Goal: Task Accomplishment & Management: Manage account settings

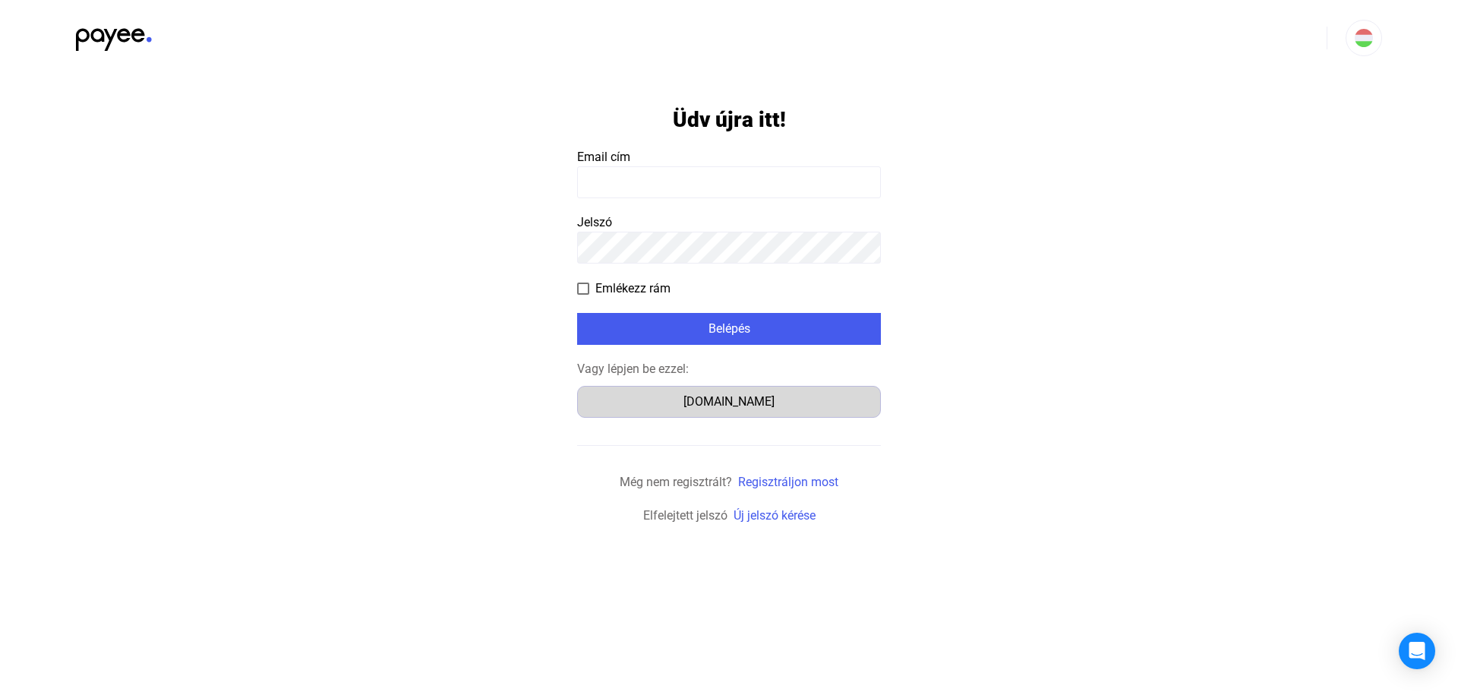
click at [705, 405] on div "[DOMAIN_NAME]" at bounding box center [728, 402] width 293 height 18
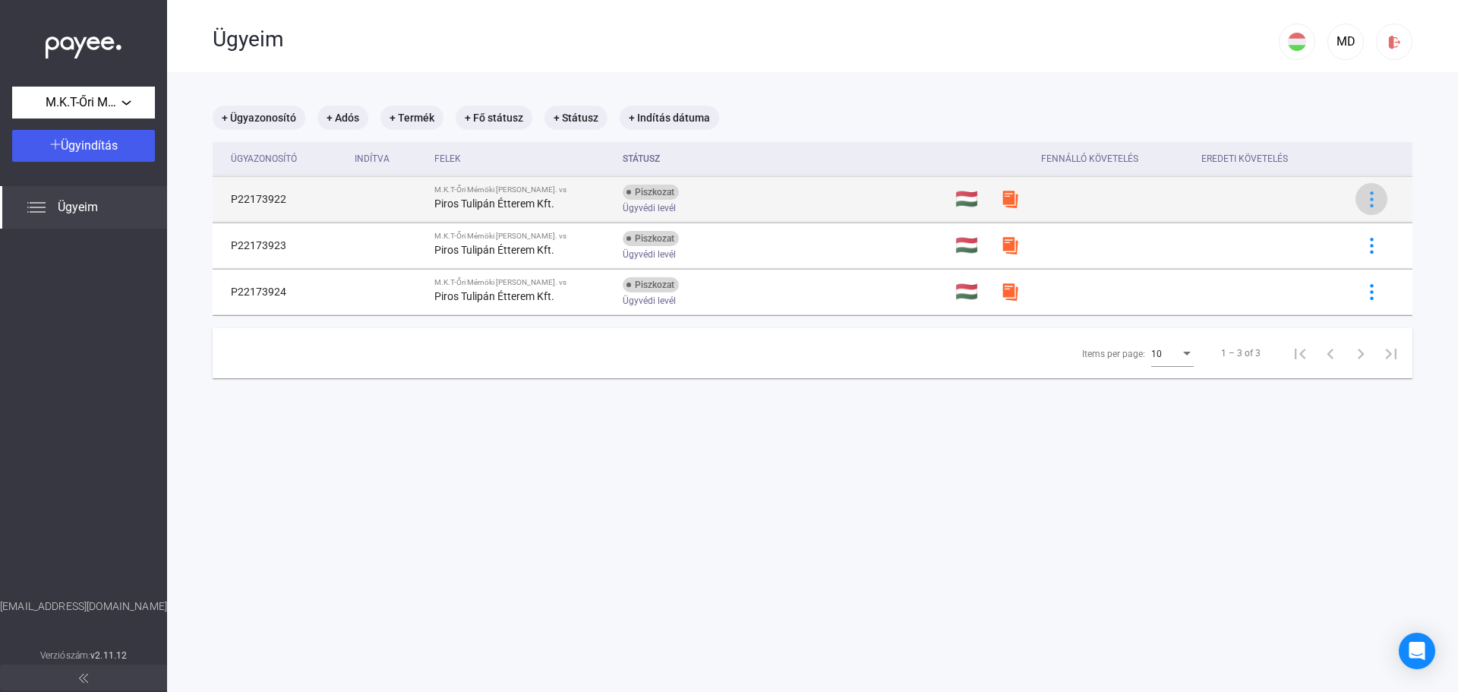
click at [1370, 203] on div at bounding box center [1371, 199] width 23 height 16
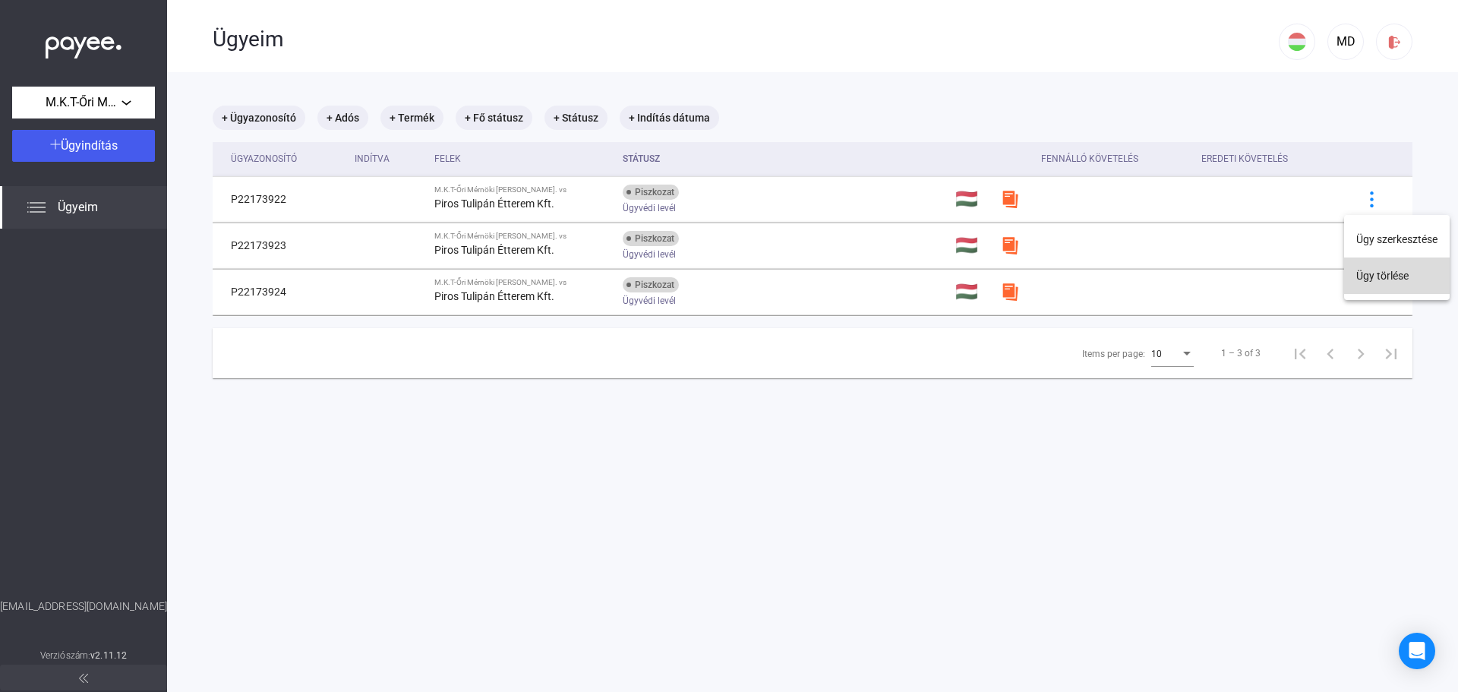
click at [1382, 277] on button "Ügy törlése" at bounding box center [1397, 275] width 106 height 36
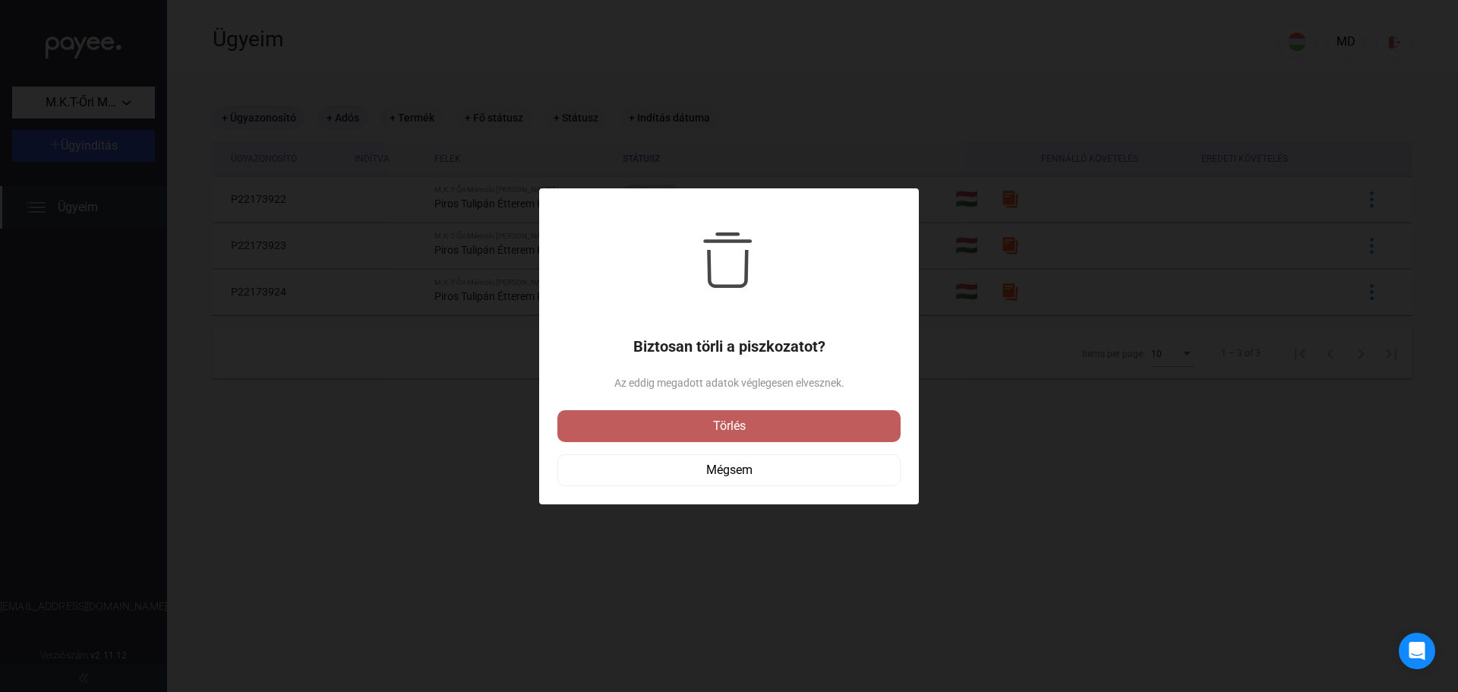
click at [798, 418] on div "Törlés" at bounding box center [729, 426] width 334 height 18
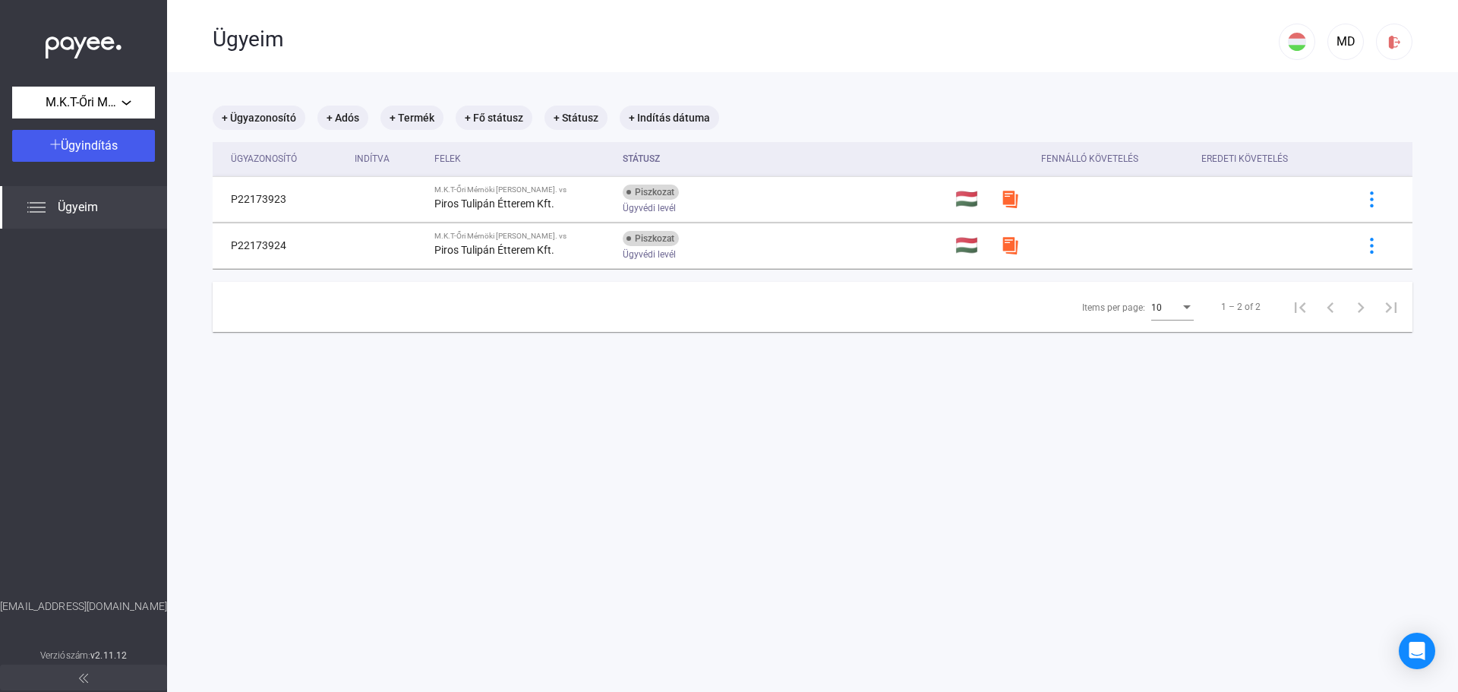
click at [1364, 203] on img at bounding box center [1372, 199] width 16 height 16
click at [1362, 273] on button "Ügy törlése" at bounding box center [1397, 275] width 106 height 36
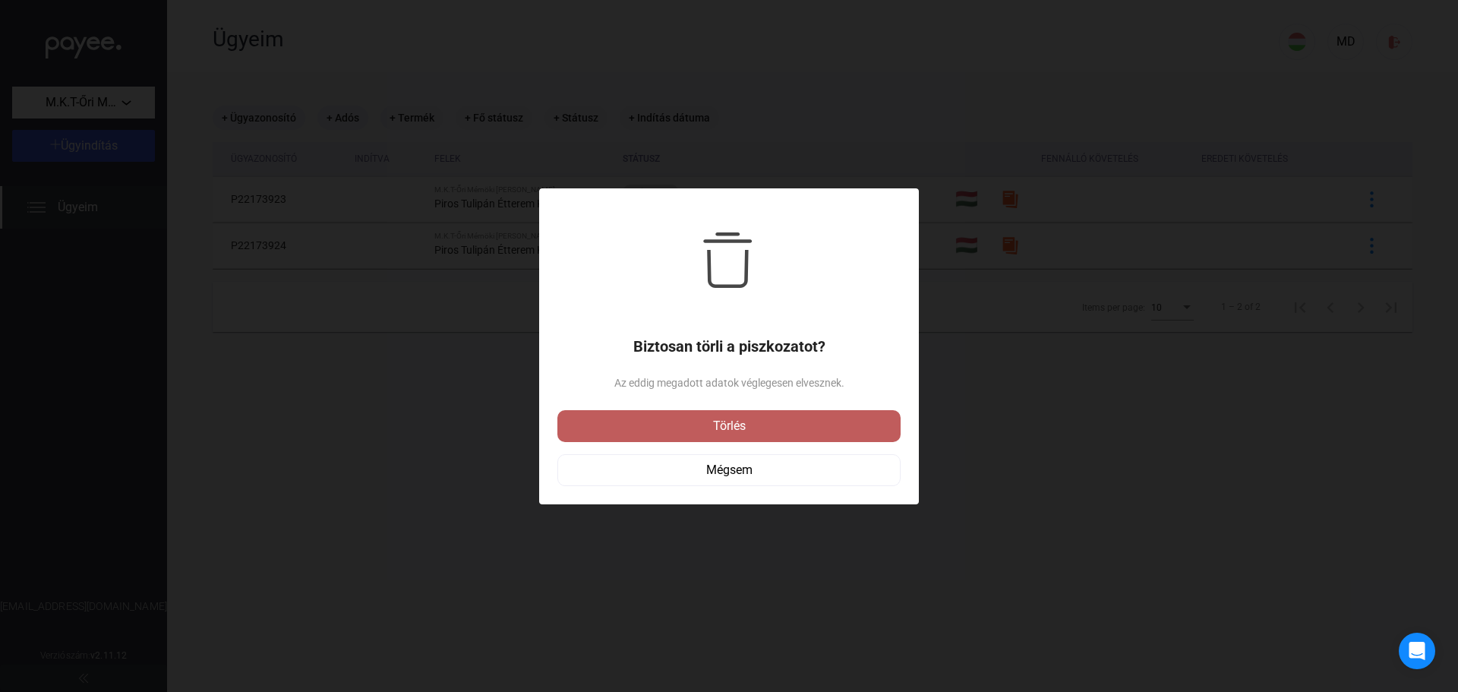
click at [800, 420] on div "Törlés" at bounding box center [729, 426] width 334 height 18
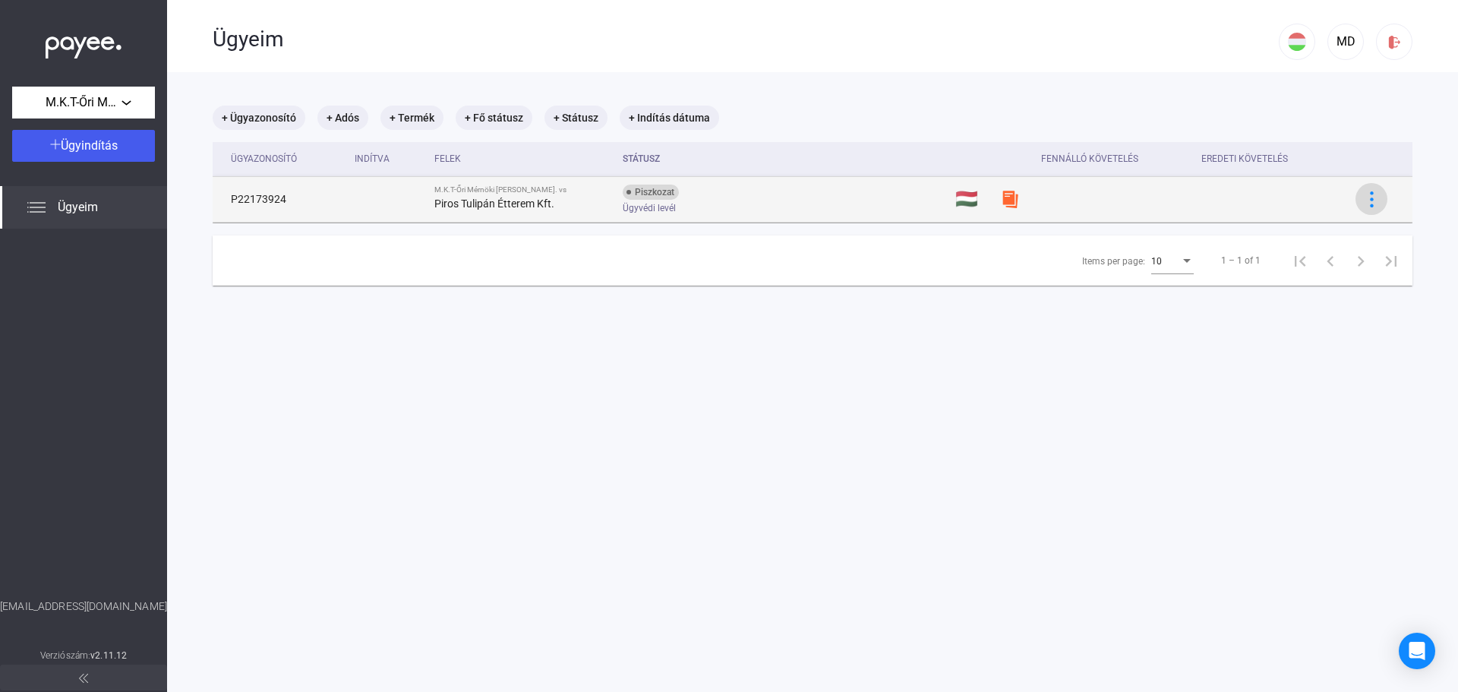
click at [1364, 201] on img at bounding box center [1372, 199] width 16 height 16
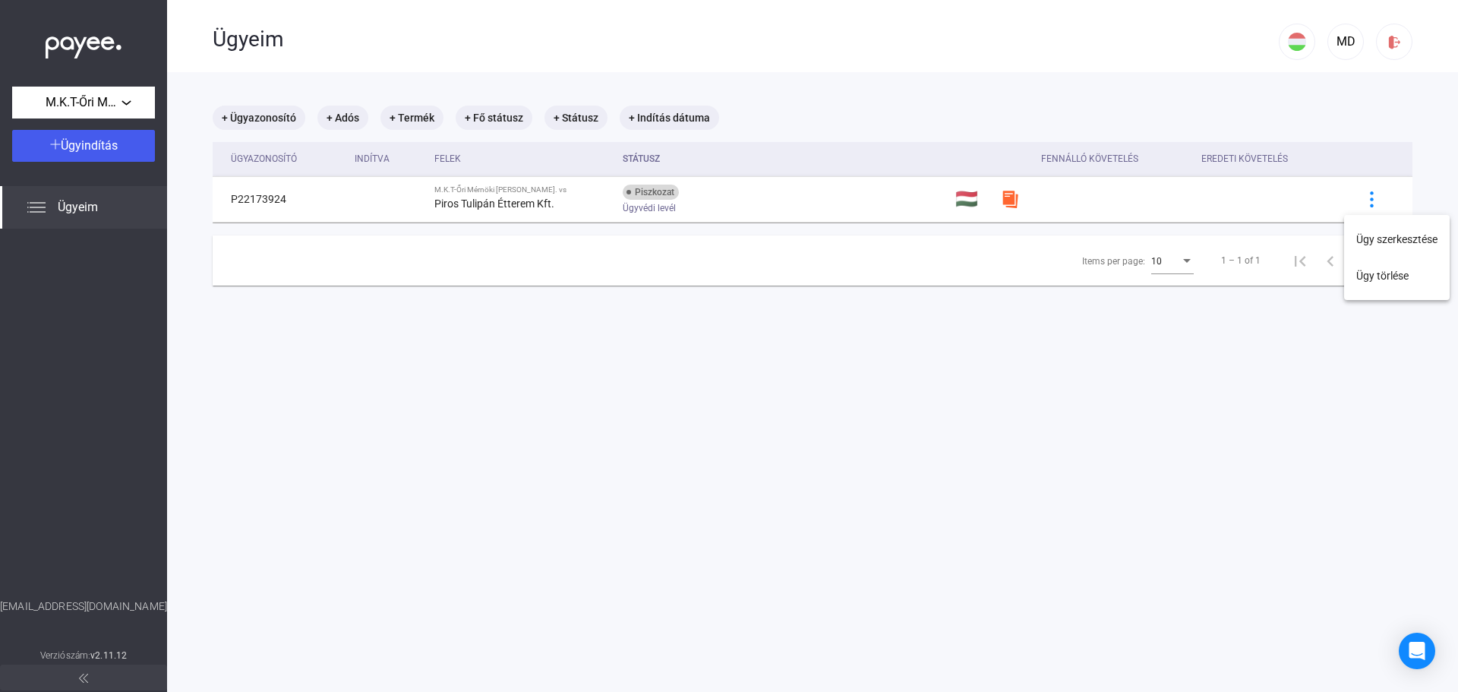
drag, startPoint x: 1214, startPoint y: 331, endPoint x: 1197, endPoint y: 298, distance: 36.7
click at [1212, 328] on div at bounding box center [729, 346] width 1458 height 692
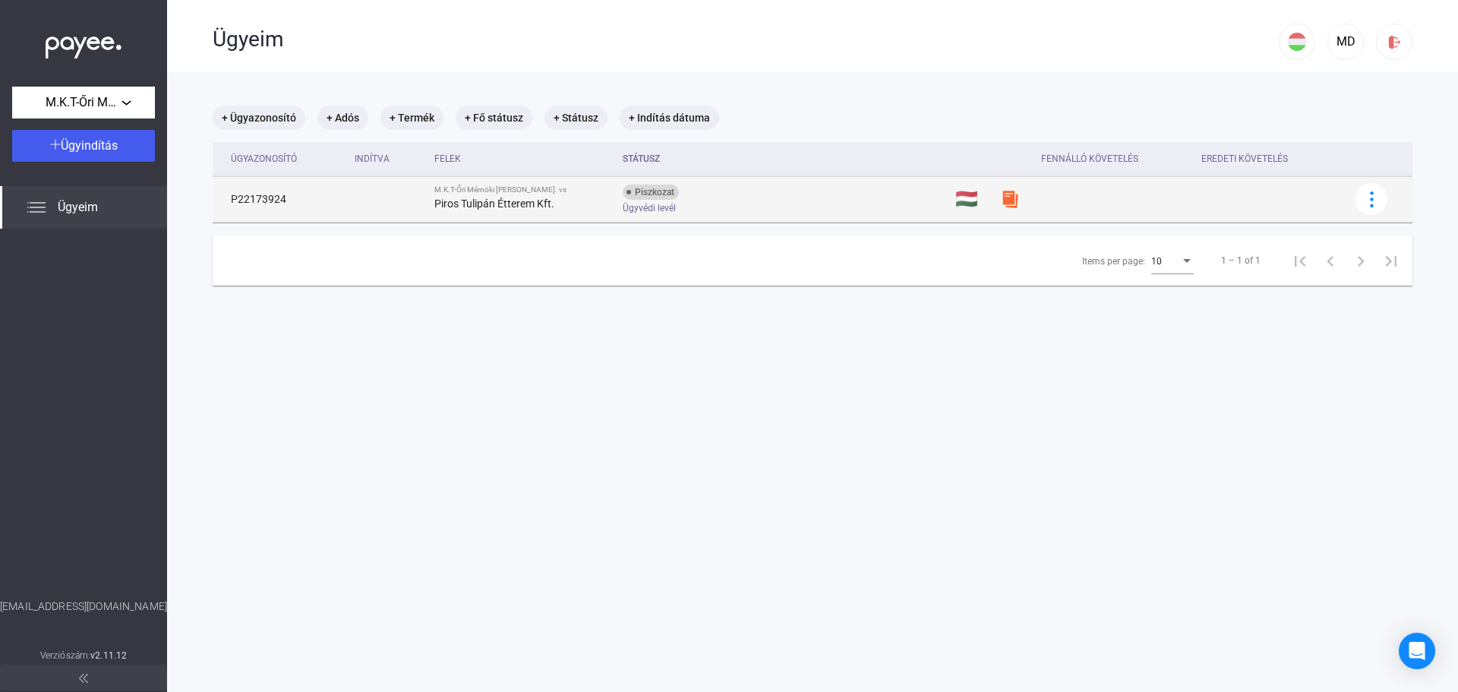
click at [1001, 191] on img at bounding box center [1010, 199] width 18 height 18
